Goal: Task Accomplishment & Management: Complete application form

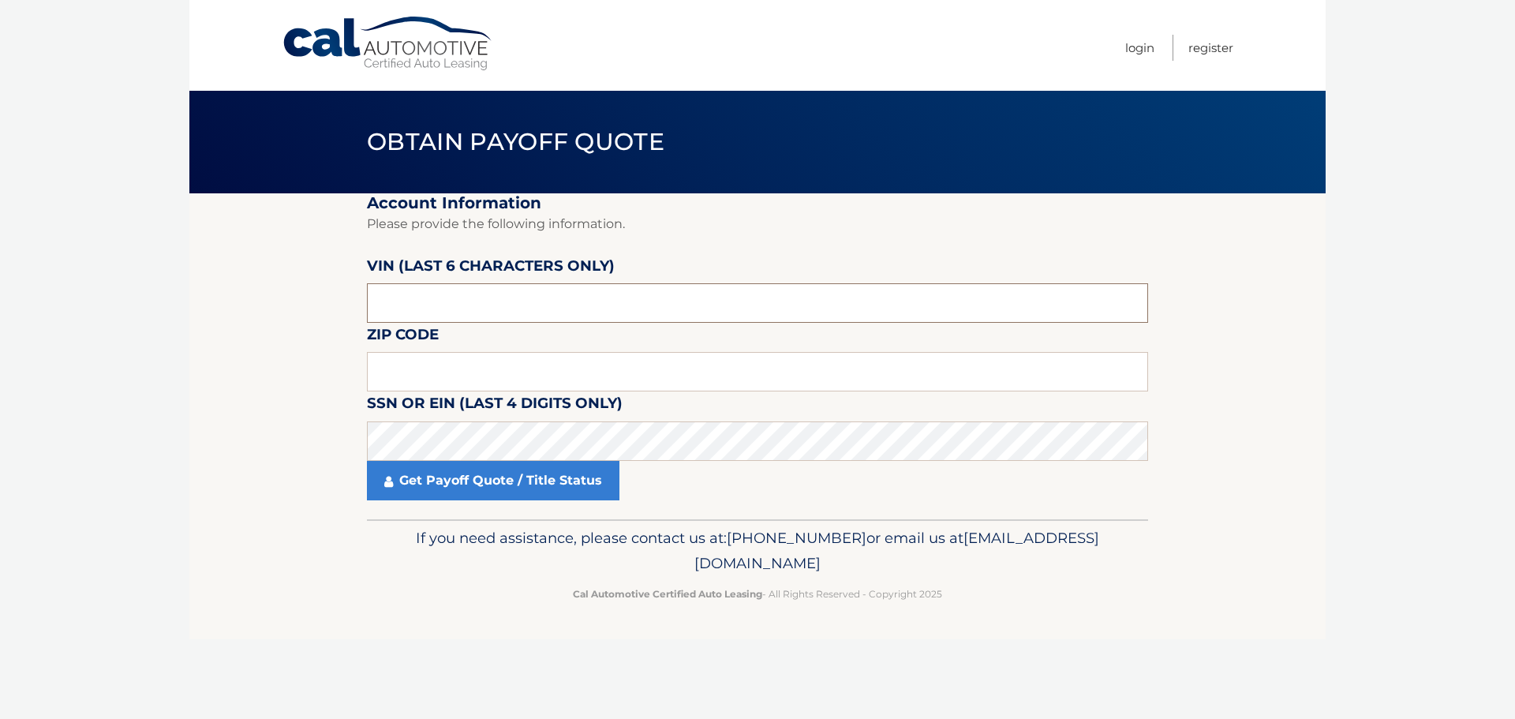
drag, startPoint x: 478, startPoint y: 309, endPoint x: 49, endPoint y: 282, distance: 430.1
click at [49, 282] on body "Cal Automotive Menu Login Register Obtain Payoff Quote" at bounding box center [757, 359] width 1515 height 719
click at [402, 377] on input "text" at bounding box center [757, 371] width 781 height 39
click at [243, 424] on section "Account Information Please provide the following information. [PERSON_NAME] (la…" at bounding box center [757, 356] width 1136 height 326
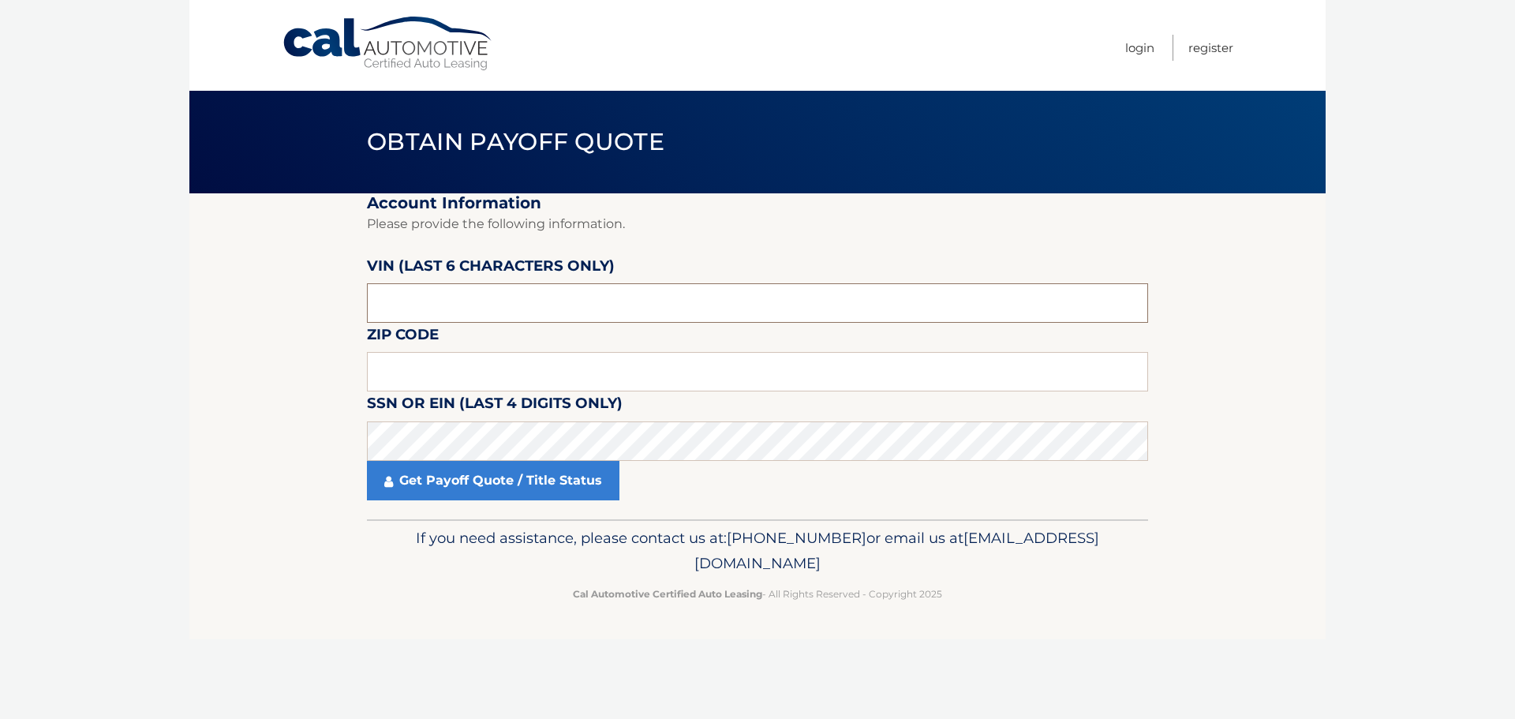
drag, startPoint x: 428, startPoint y: 297, endPoint x: 279, endPoint y: 294, distance: 148.4
click at [282, 294] on section "Account Information Please provide the following information. [PERSON_NAME] (la…" at bounding box center [757, 356] width 1136 height 326
click at [473, 373] on input "text" at bounding box center [757, 371] width 781 height 39
click at [231, 437] on section "Account Information Please provide the following information. [PERSON_NAME] (la…" at bounding box center [757, 356] width 1136 height 326
click at [473, 300] on input "text" at bounding box center [757, 302] width 781 height 39
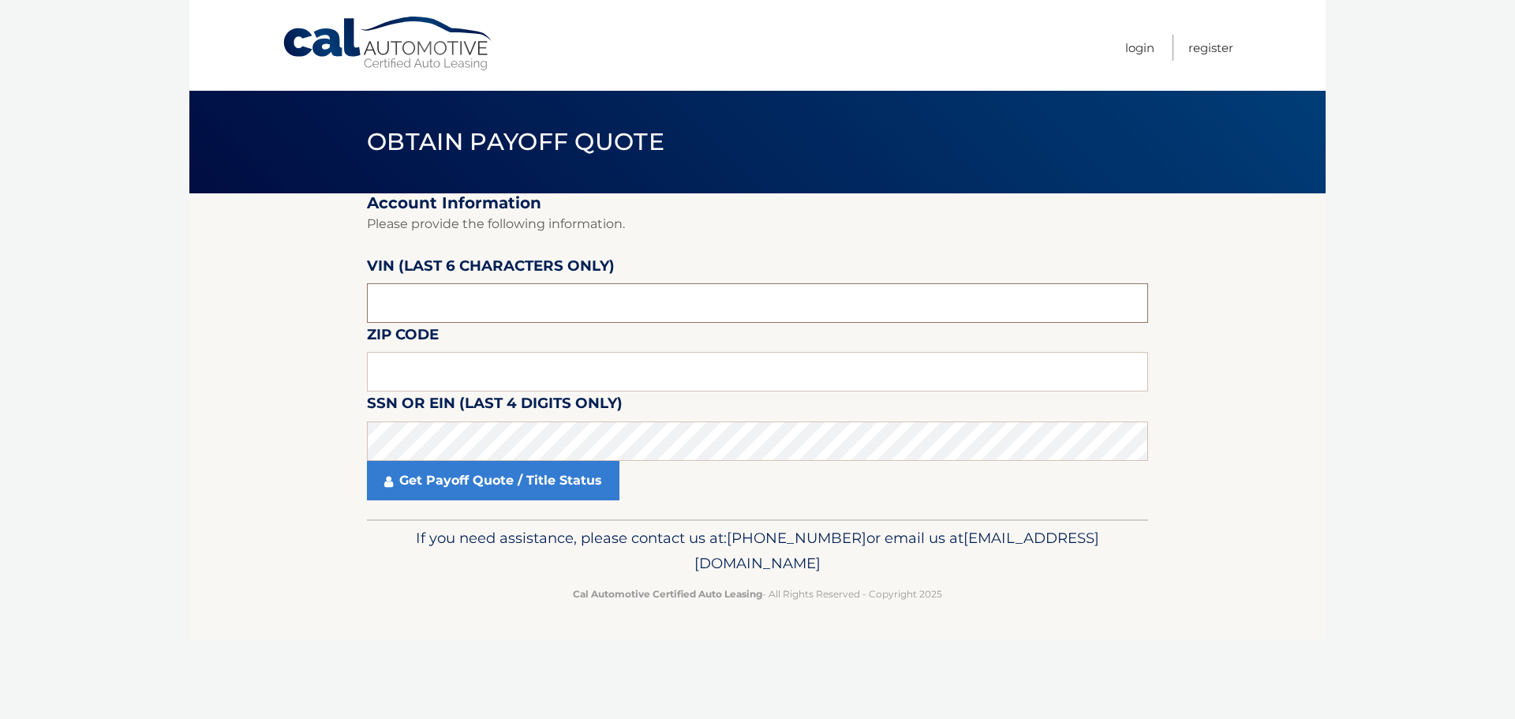
click at [473, 300] on input "text" at bounding box center [757, 302] width 781 height 39
click at [441, 295] on input "text" at bounding box center [757, 302] width 781 height 39
type input "505408"
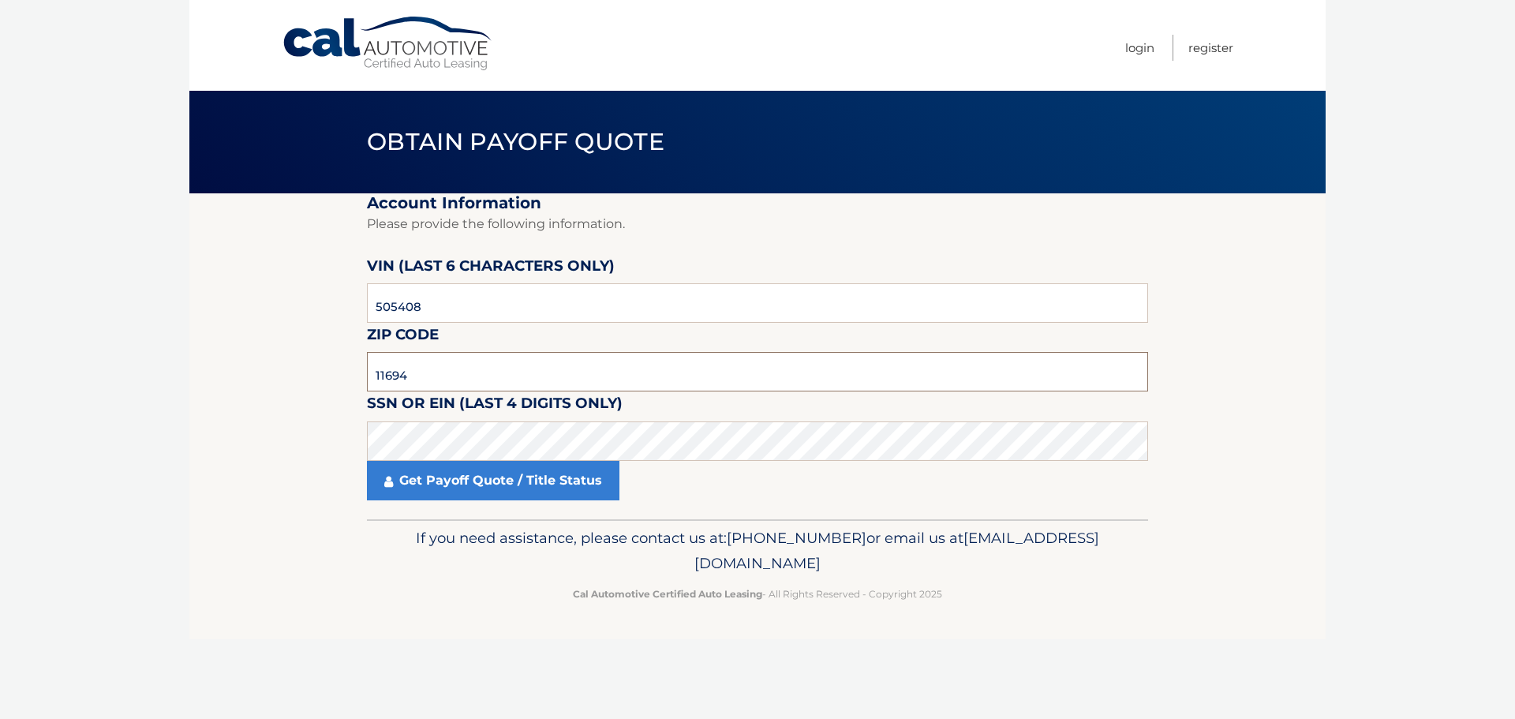
type input "11694"
click at [249, 439] on section "Account Information Please provide the following information. [PERSON_NAME] (la…" at bounding box center [757, 356] width 1136 height 326
